Goal: Task Accomplishment & Management: Manage account settings

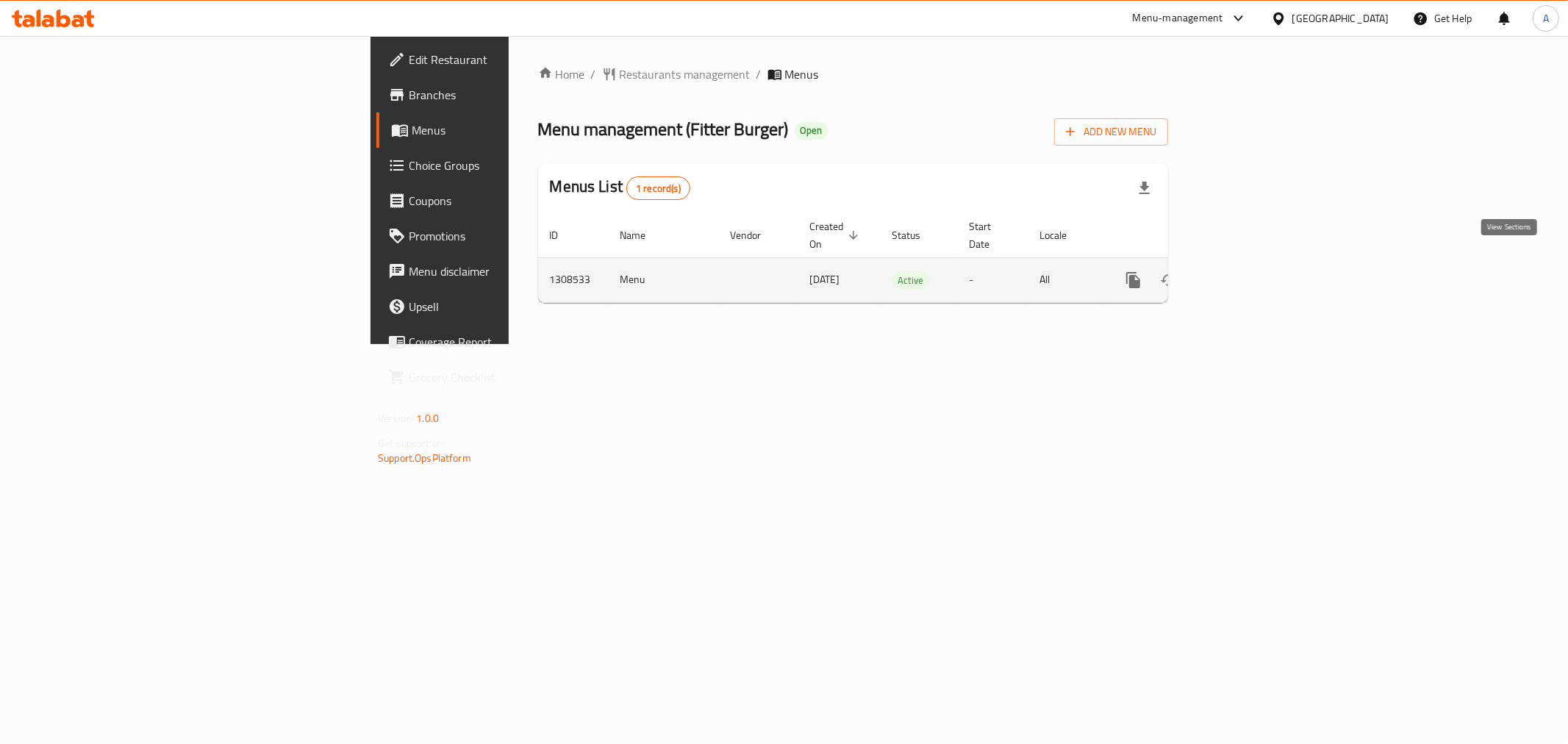
click at [1257, 269] on link "enhanced table" at bounding box center [1239, 281] width 36 height 36
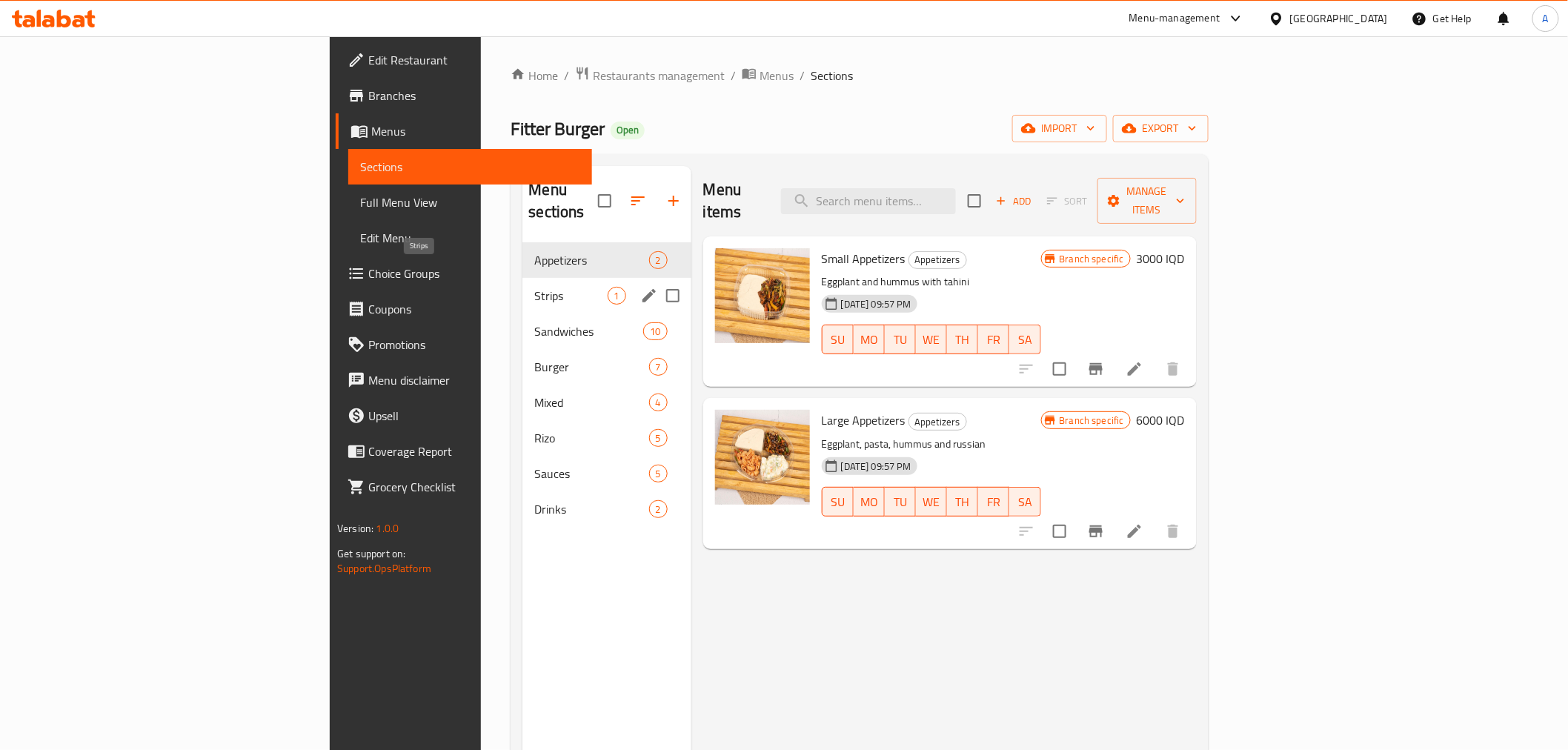
click at [534, 287] on span "Strips" at bounding box center [570, 296] width 73 height 18
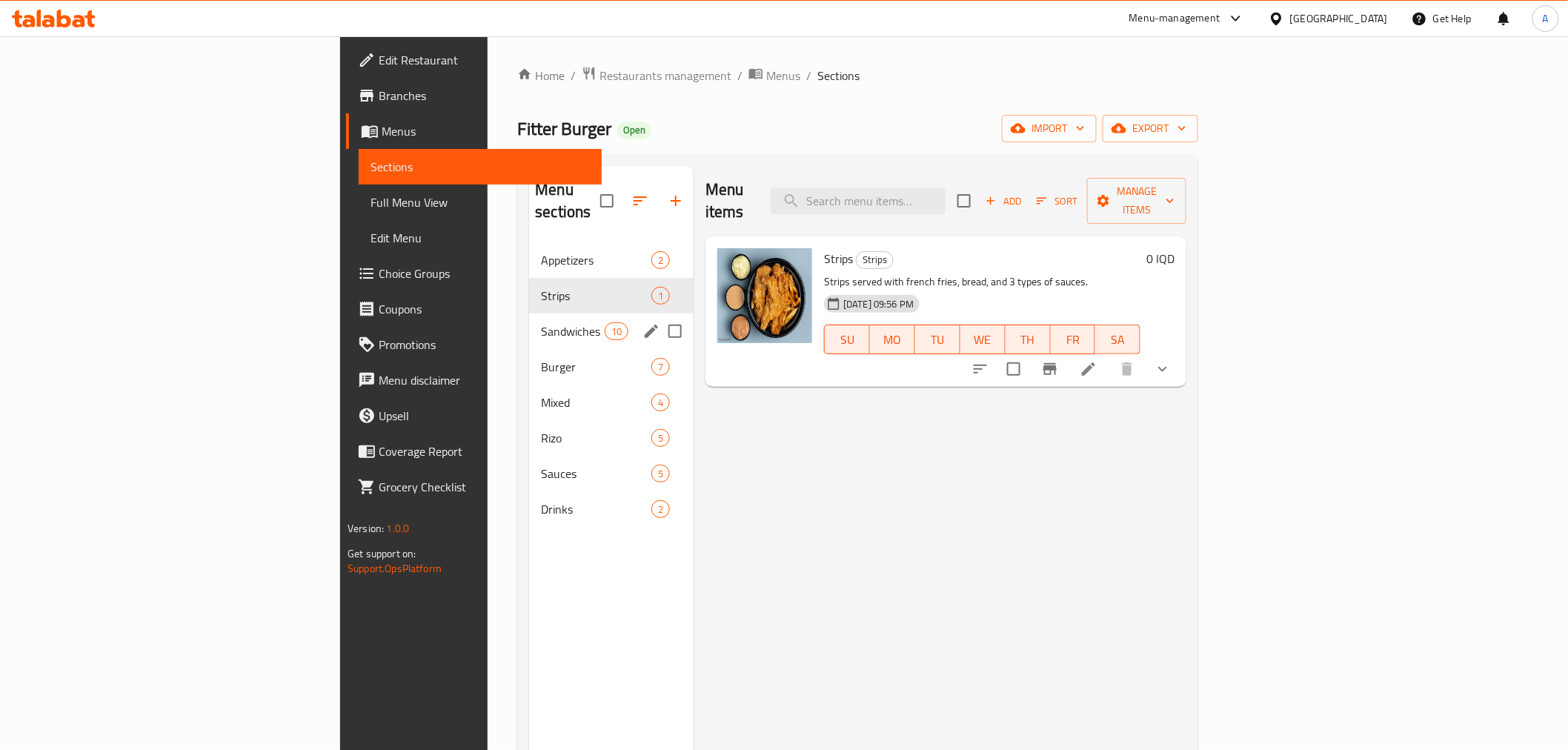
click at [529, 313] on div "Sandwiches 10" at bounding box center [611, 331] width 164 height 36
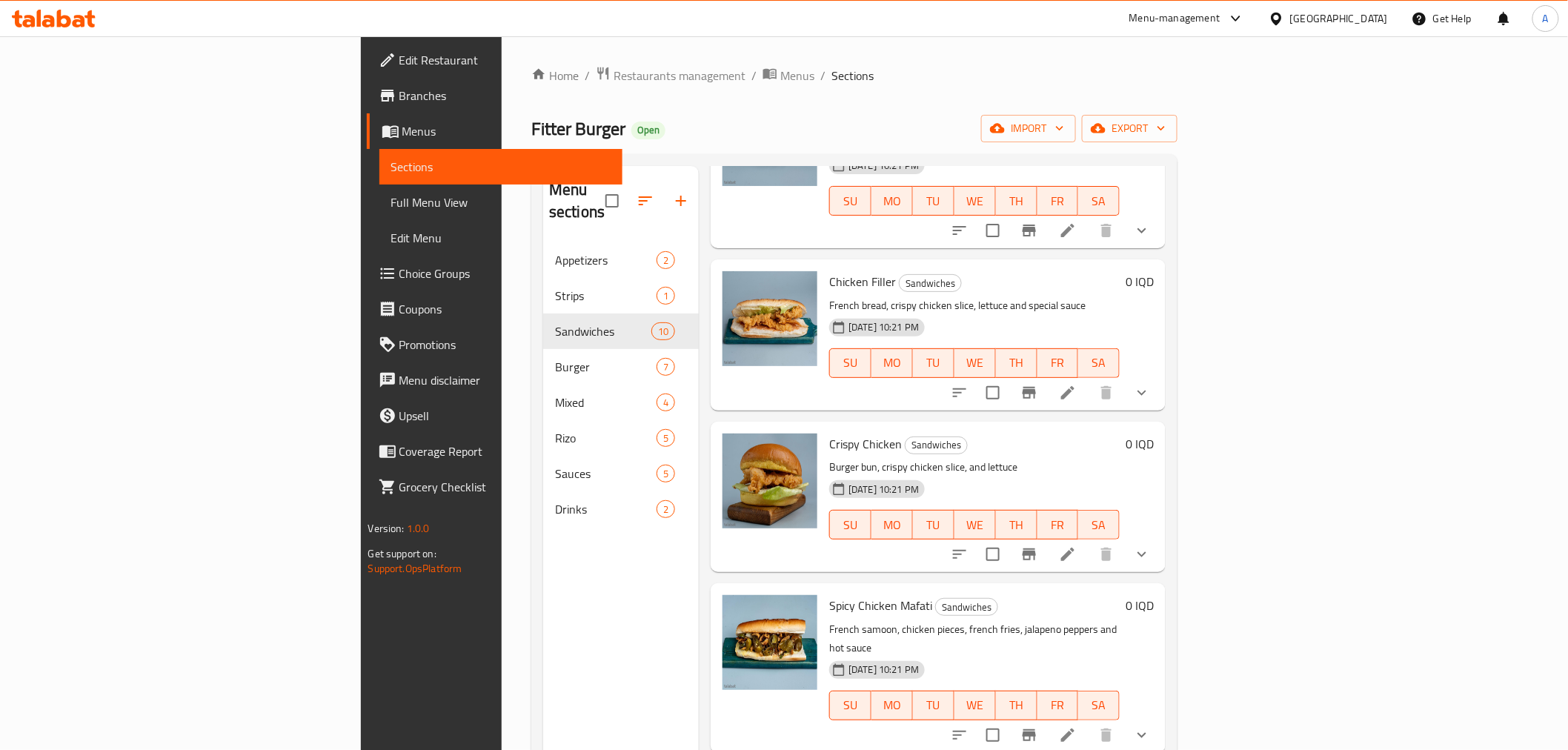
scroll to position [905, 0]
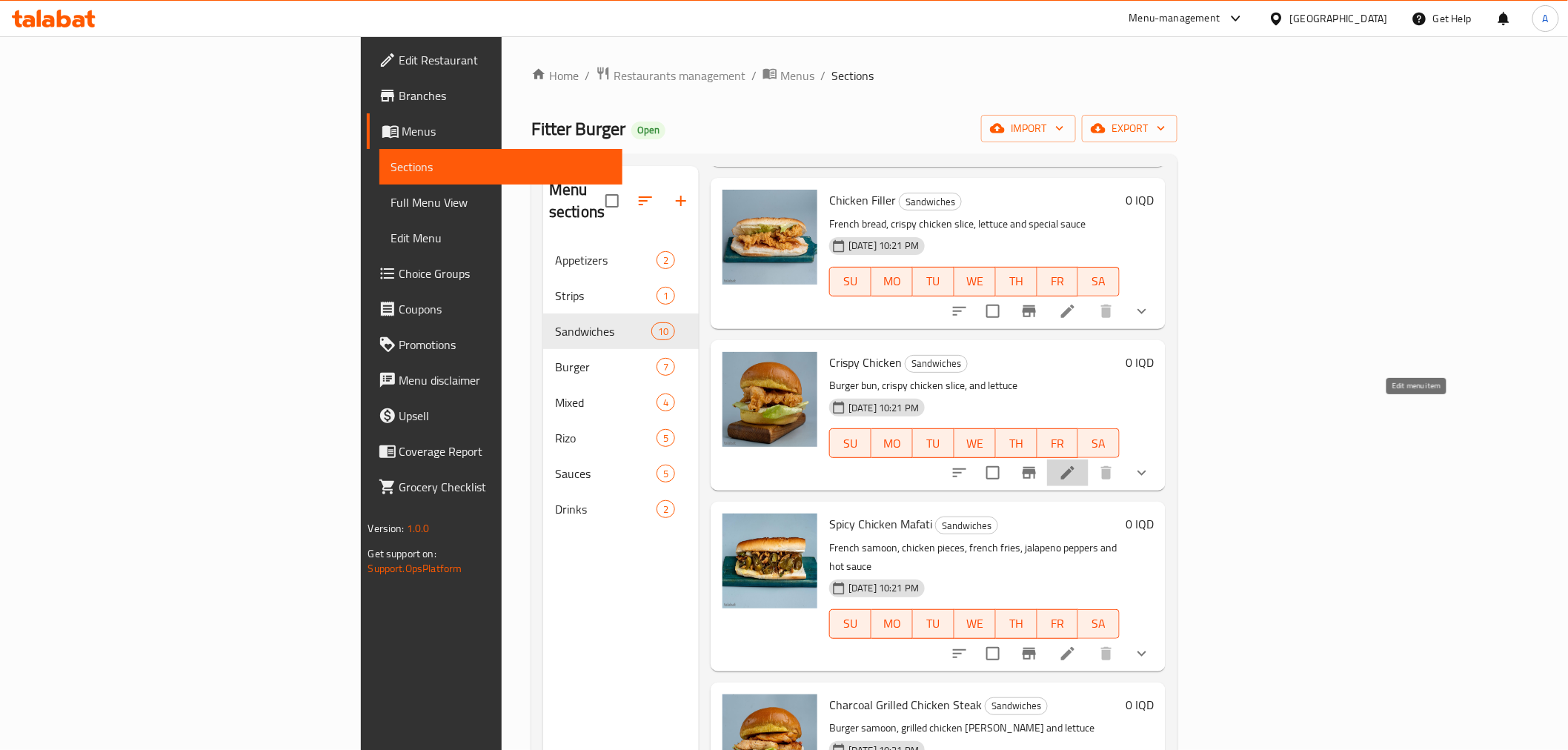
click at [1077, 464] on icon at bounding box center [1068, 473] width 18 height 18
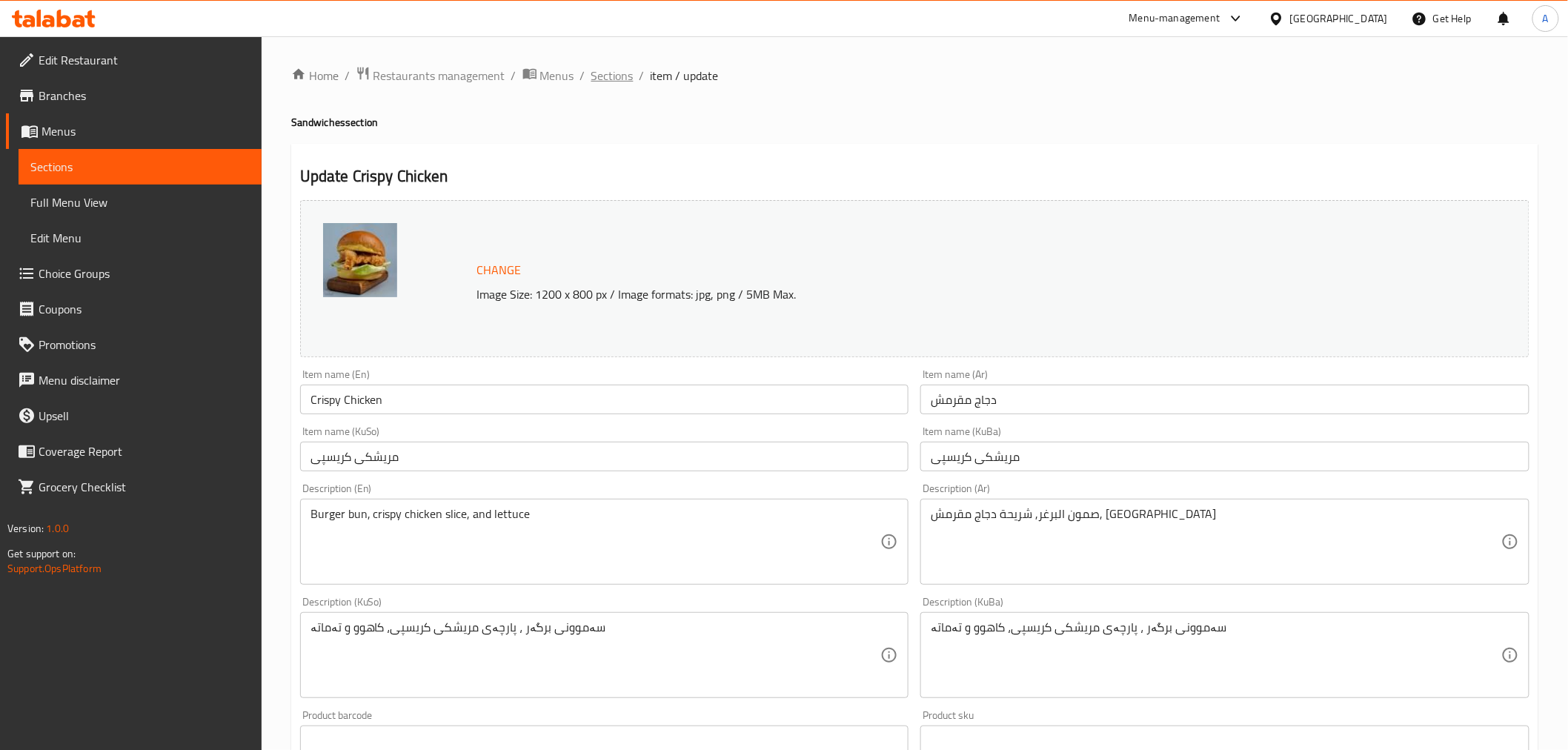
click at [629, 70] on span "Sections" at bounding box center [612, 76] width 43 height 18
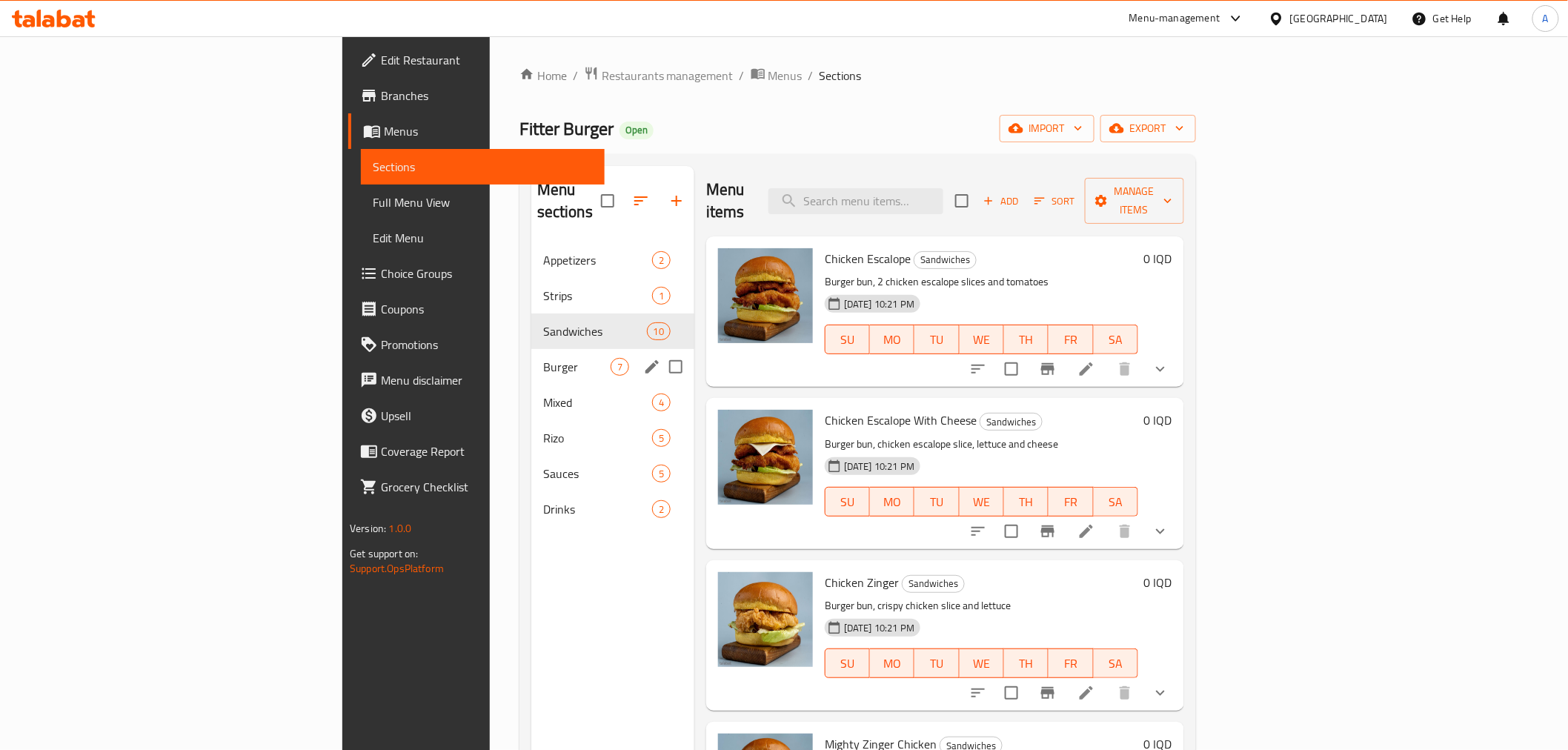
click at [531, 349] on div "Burger 7" at bounding box center [612, 367] width 163 height 36
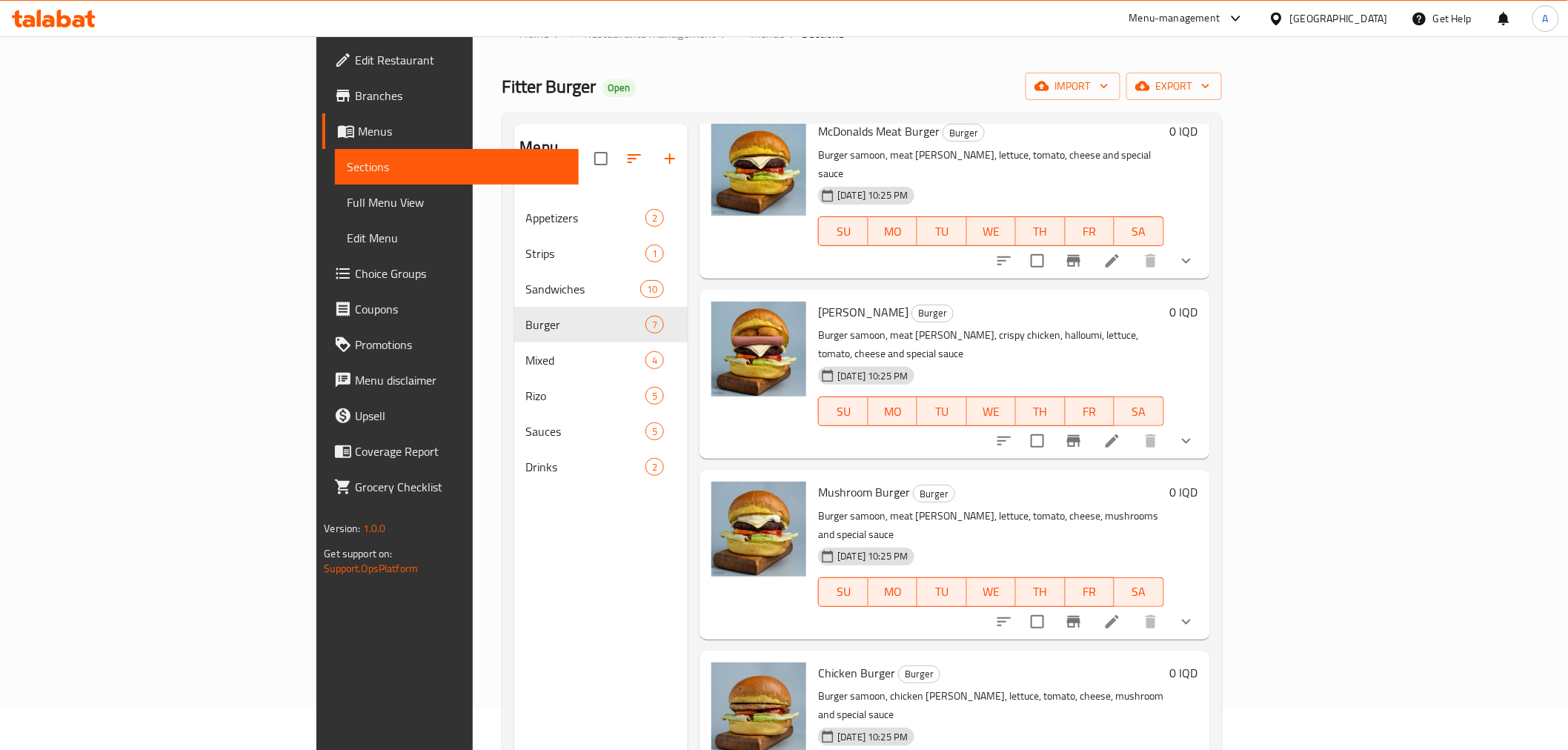
scroll to position [164, 0]
